Goal: Information Seeking & Learning: Learn about a topic

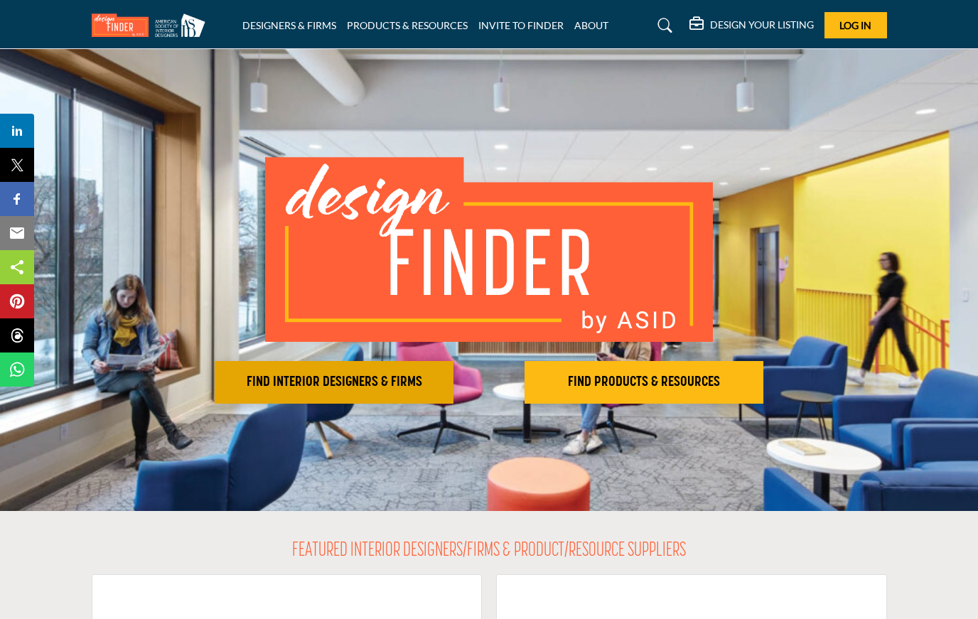
click at [387, 369] on button "FIND INTERIOR DESIGNERS & FIRMS" at bounding box center [334, 382] width 239 height 43
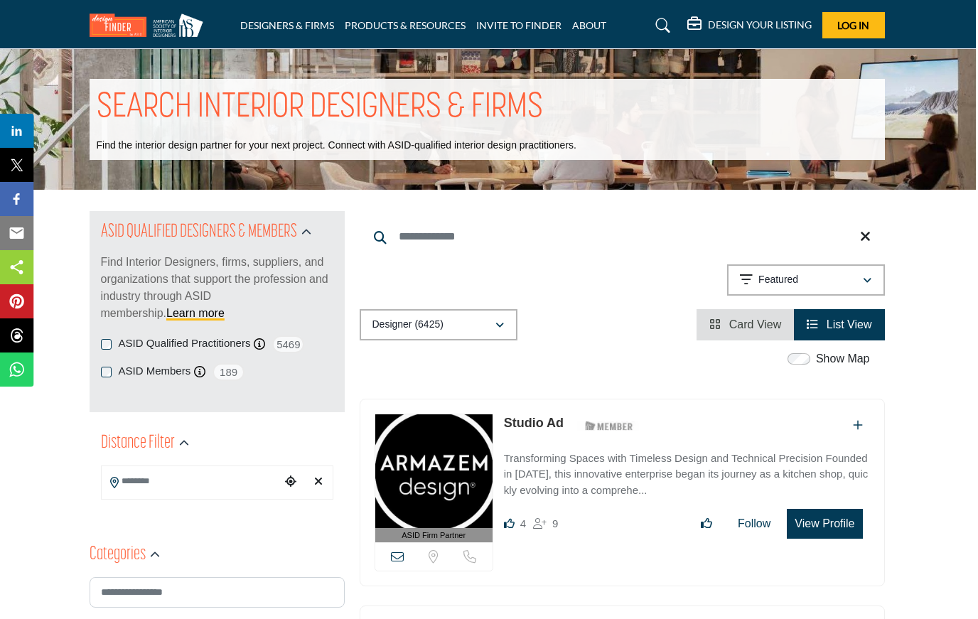
scroll to position [0, 3]
click at [119, 485] on input "Search Location" at bounding box center [190, 482] width 179 height 28
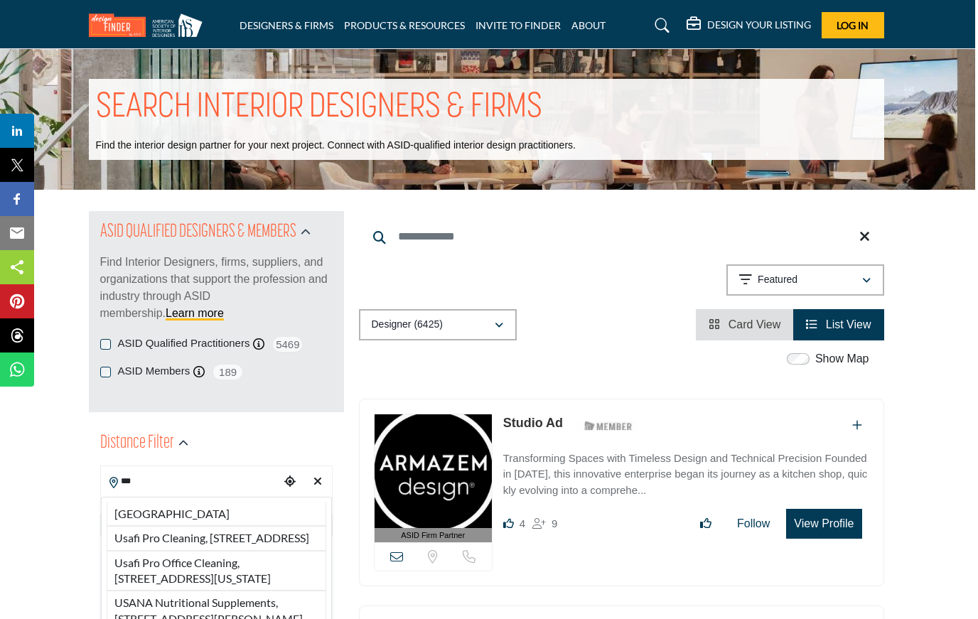
scroll to position [0, 4]
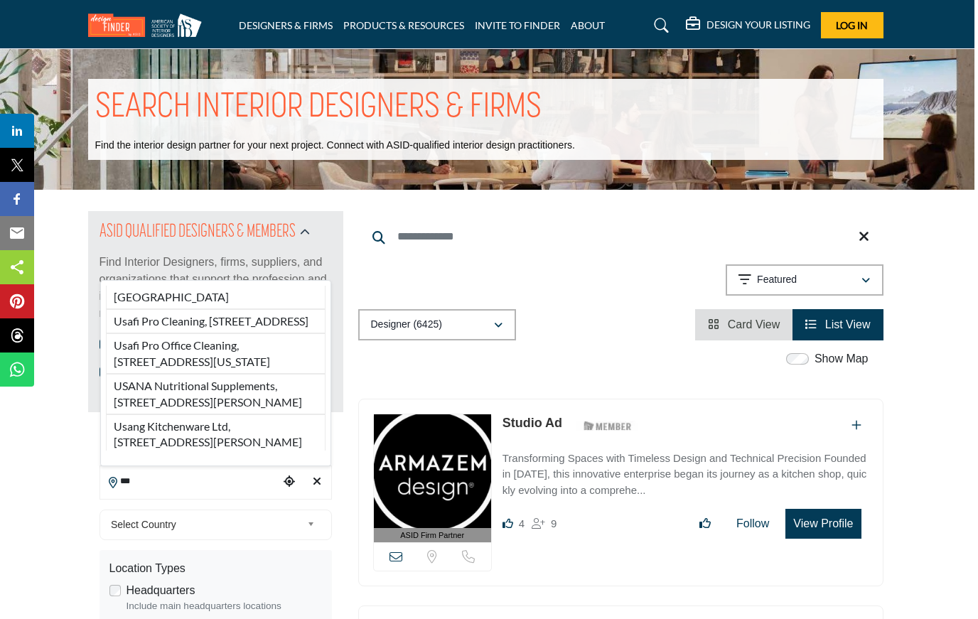
type input "***"
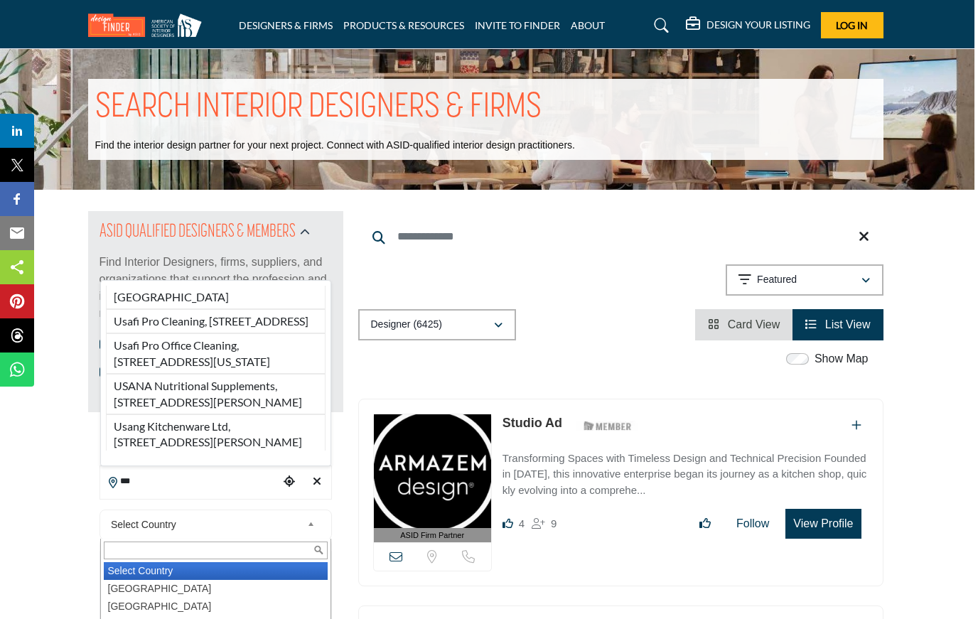
type input "***"
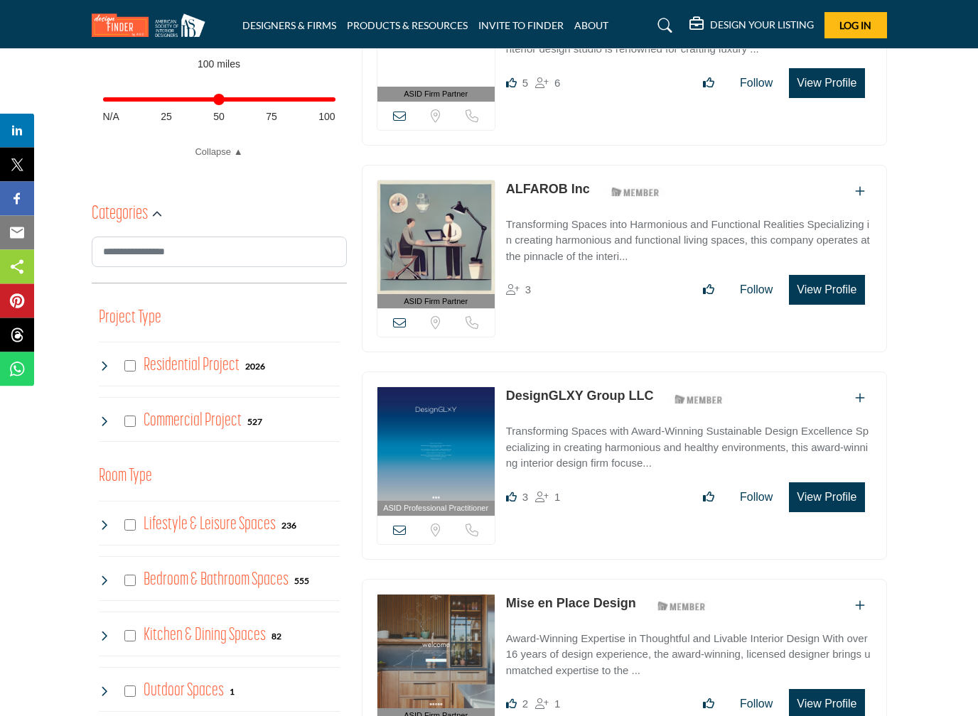
scroll to position [650, 0]
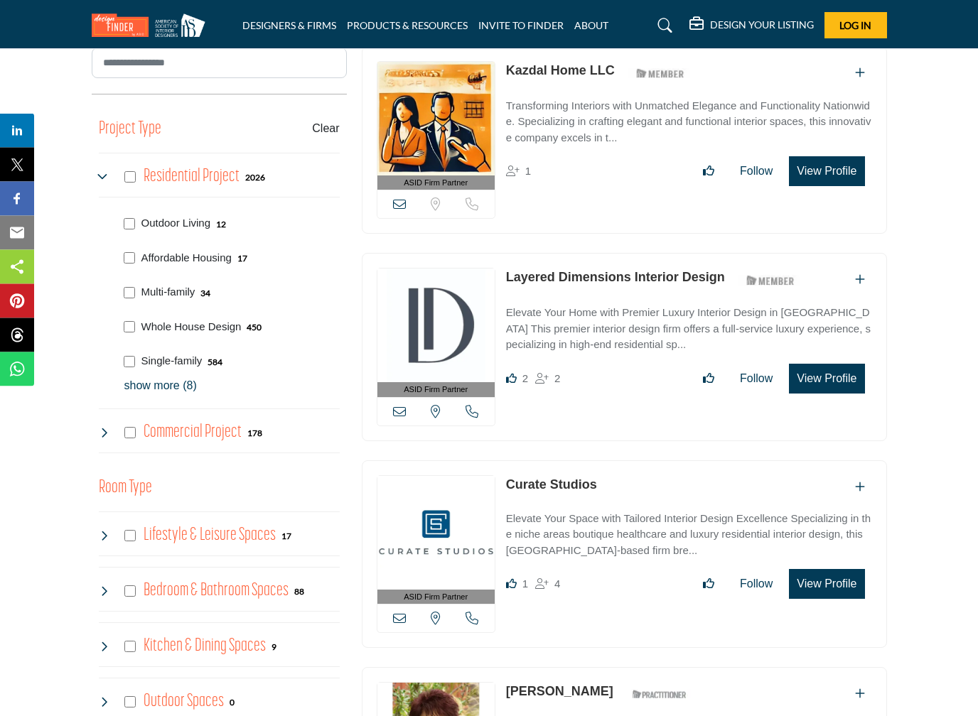
scroll to position [839, 0]
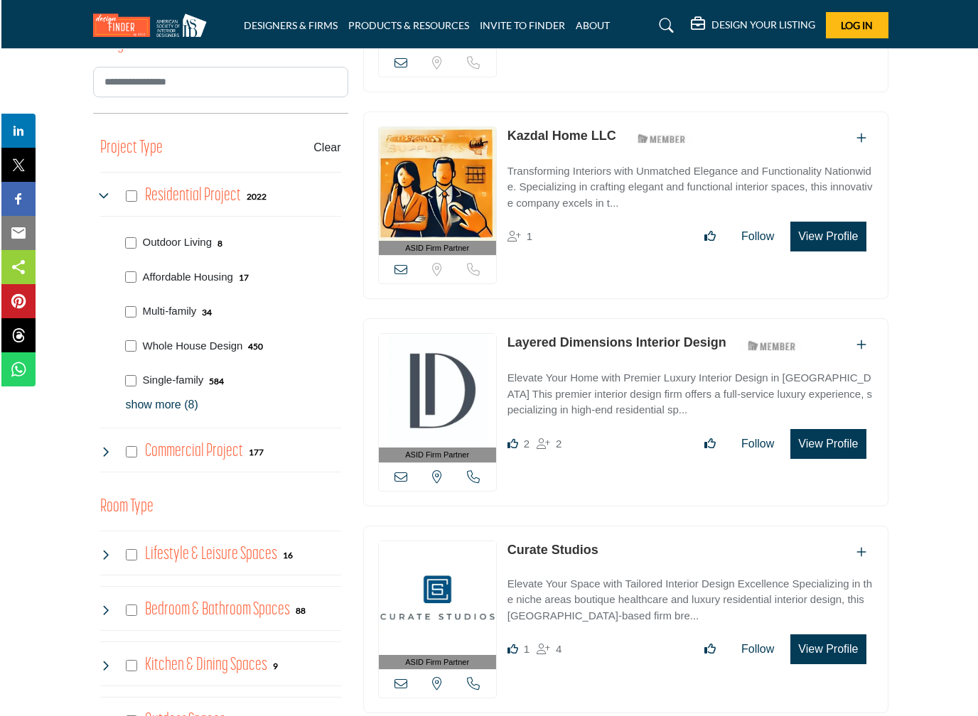
scroll to position [823, 0]
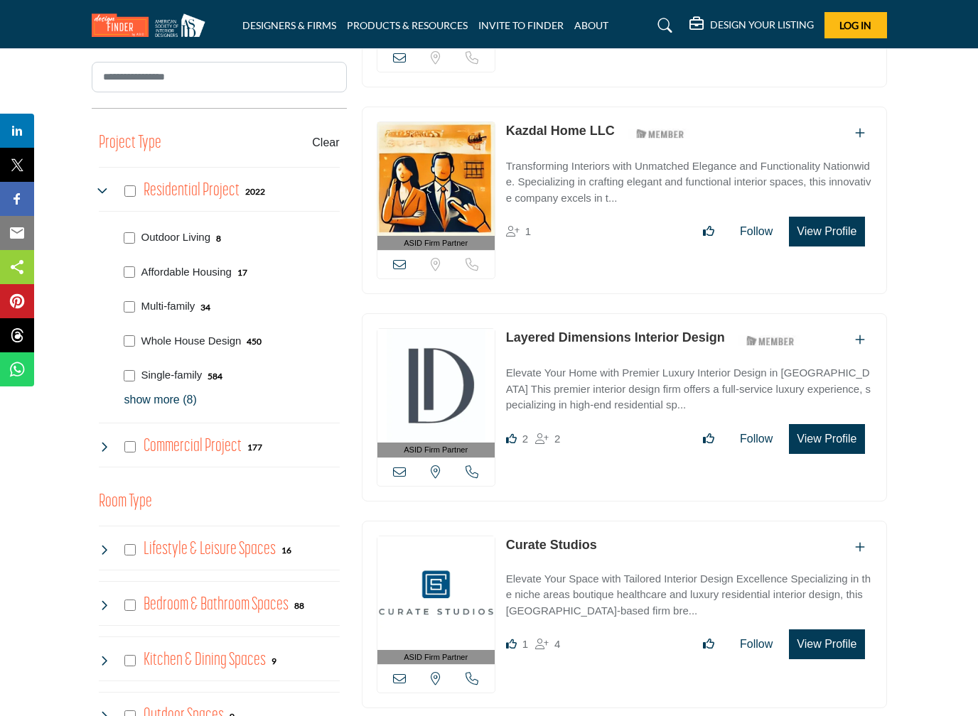
click at [170, 399] on p "show more (8)" at bounding box center [231, 400] width 215 height 17
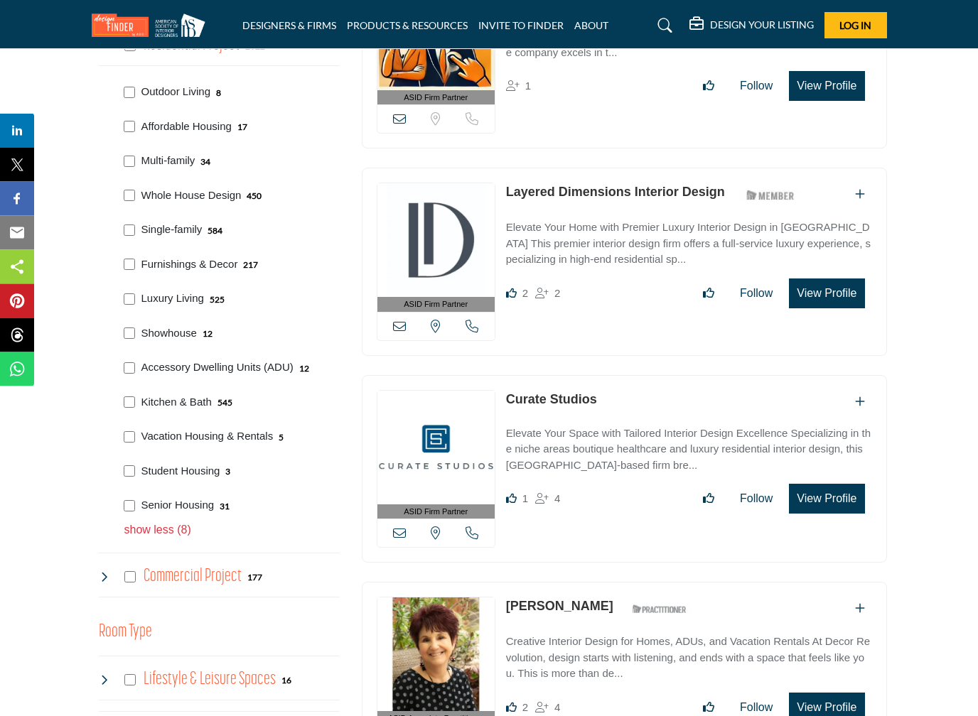
scroll to position [971, 1]
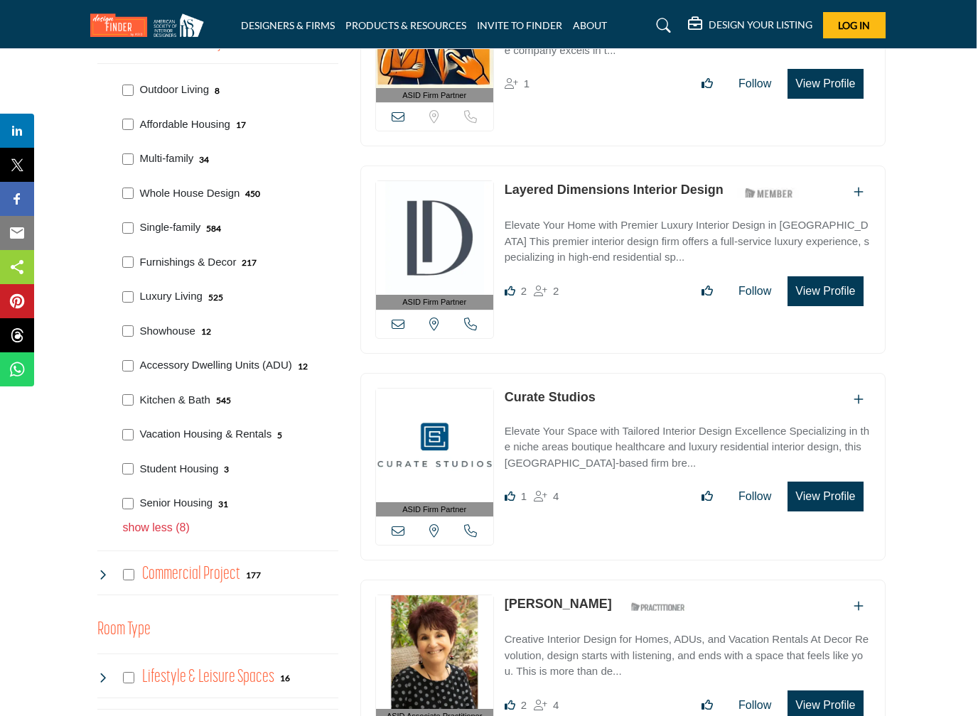
click at [119, 318] on div "Showhouse 12" at bounding box center [227, 330] width 221 height 35
